Goal: Navigation & Orientation: Go to known website

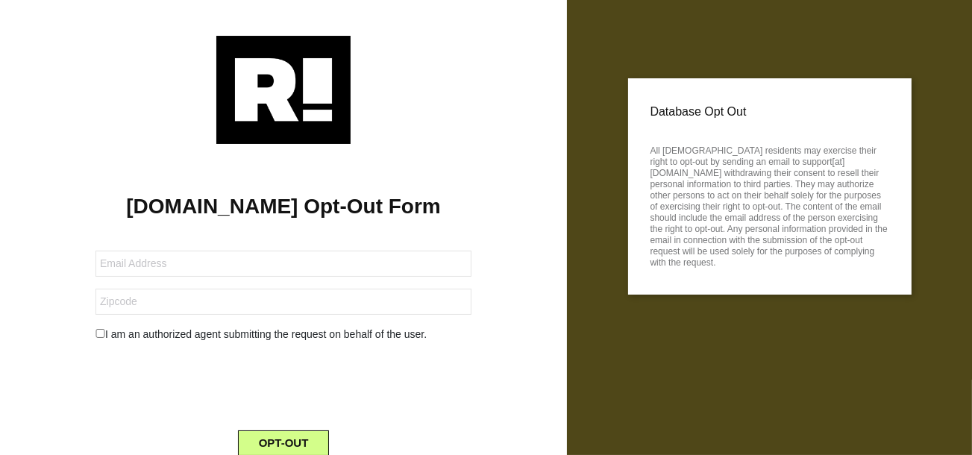
click at [312, 89] on img at bounding box center [283, 90] width 134 height 108
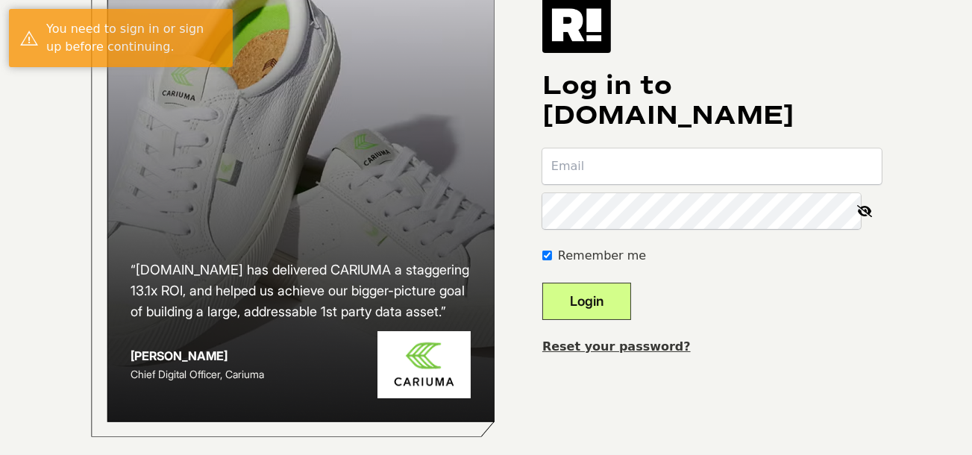
scroll to position [82, 0]
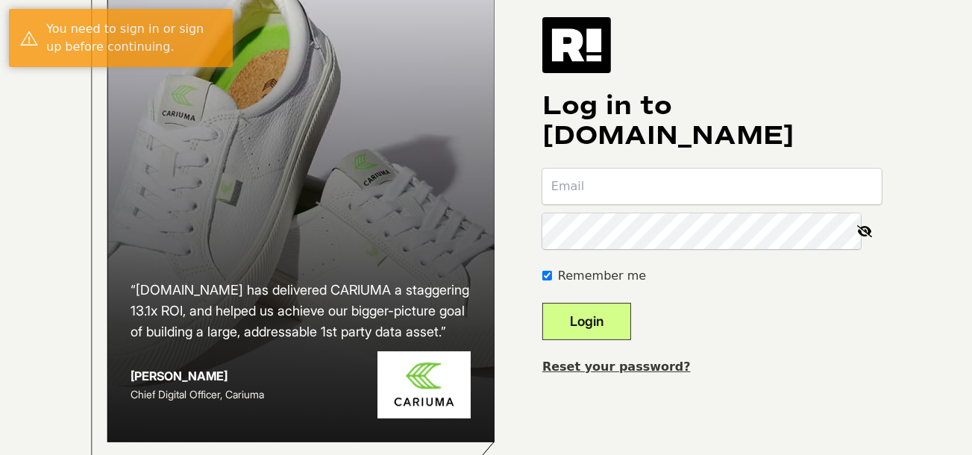
click at [594, 57] on img at bounding box center [576, 44] width 69 height 55
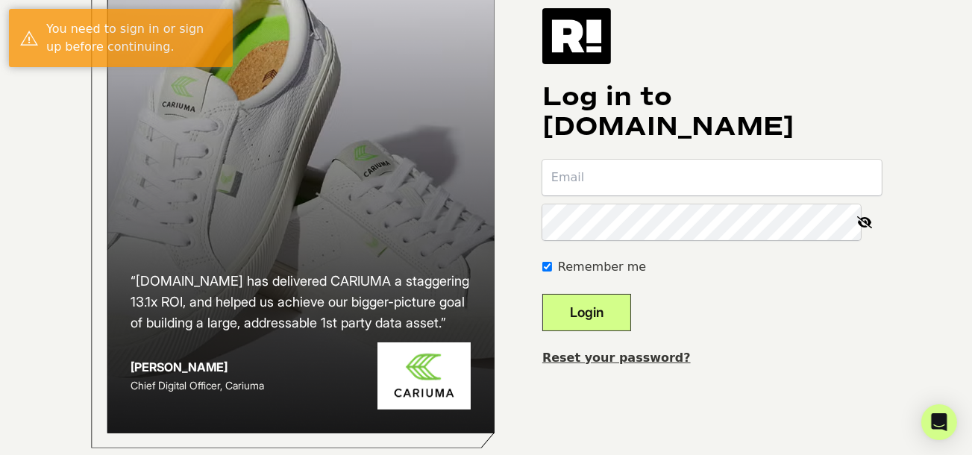
scroll to position [71, 0]
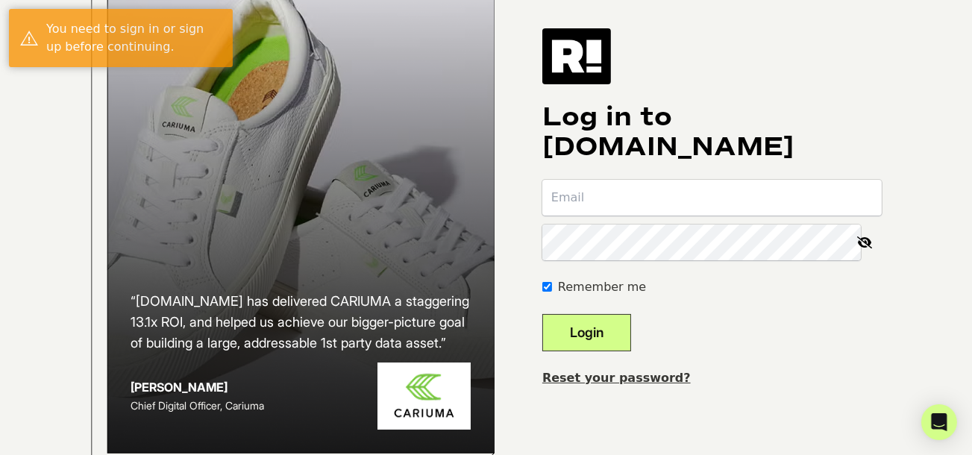
click at [598, 77] on img at bounding box center [576, 55] width 69 height 55
